Goal: Obtain resource: Download file/media

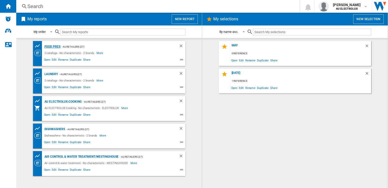
click at [57, 45] on div "FOOD PRES" at bounding box center [51, 46] width 17 height 6
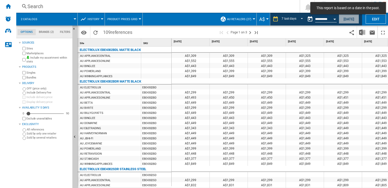
click at [348, 19] on button "[DATE]" at bounding box center [349, 18] width 20 height 9
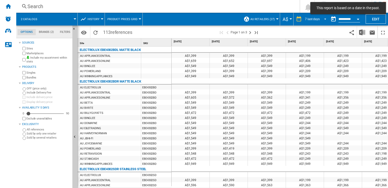
click at [324, 17] on span "REPORTS.WIZARD.STEPS.REPORT.STEPS.REPORT_OPTIONS.PERIOD: 7 last days" at bounding box center [324, 18] width 6 height 5
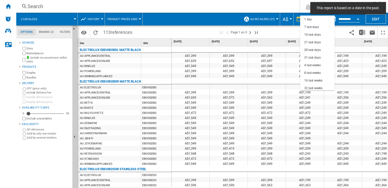
scroll to position [7, 0]
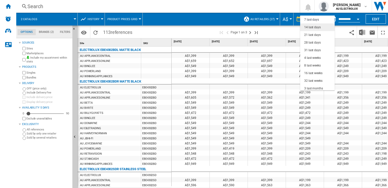
click at [322, 27] on md-option "14 last days" at bounding box center [317, 27] width 35 height 8
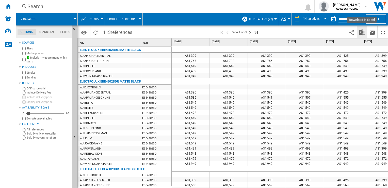
click at [362, 30] on img "Download in Excel" at bounding box center [362, 32] width 6 height 6
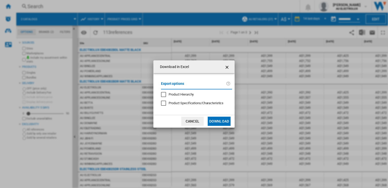
click at [227, 121] on button "Download" at bounding box center [219, 120] width 23 height 9
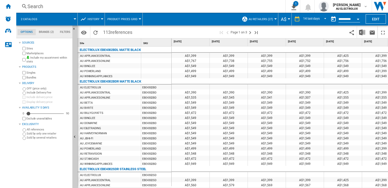
click at [220, 106] on div "A$1,549" at bounding box center [229, 106] width 38 height 5
